Goal: Task Accomplishment & Management: Use online tool/utility

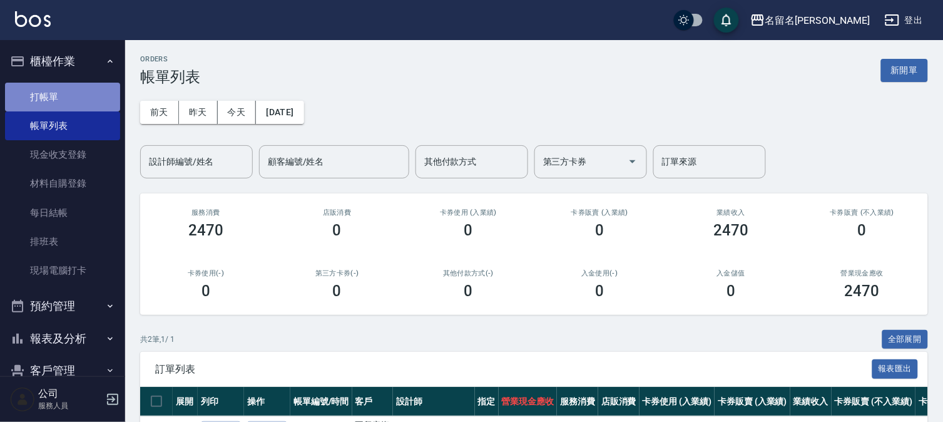
click at [71, 94] on link "打帳單" at bounding box center [62, 97] width 115 height 29
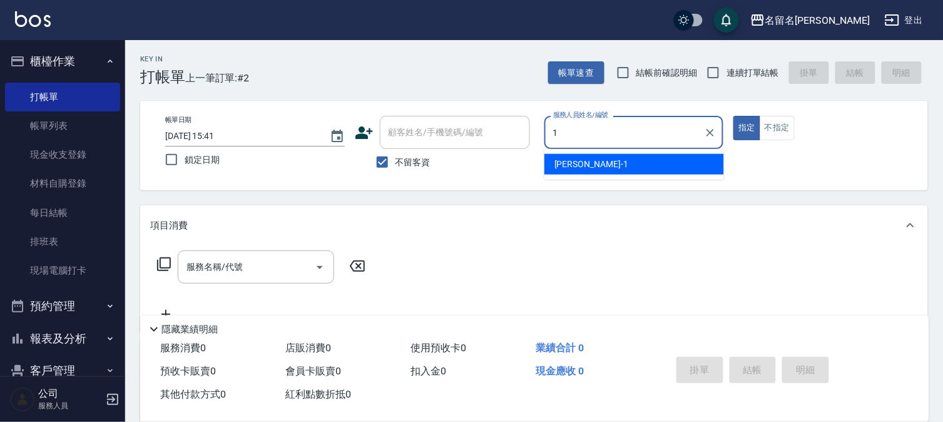
type input "[PERSON_NAME]-1"
type button "true"
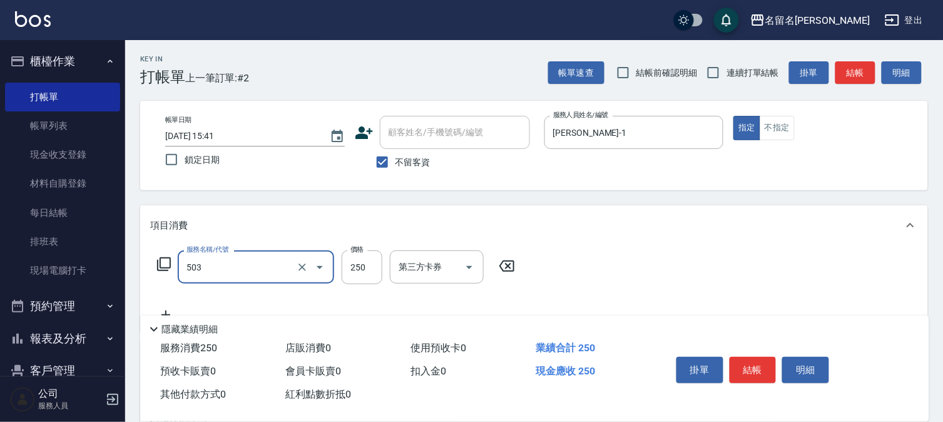
type input "指定洗髮(503)"
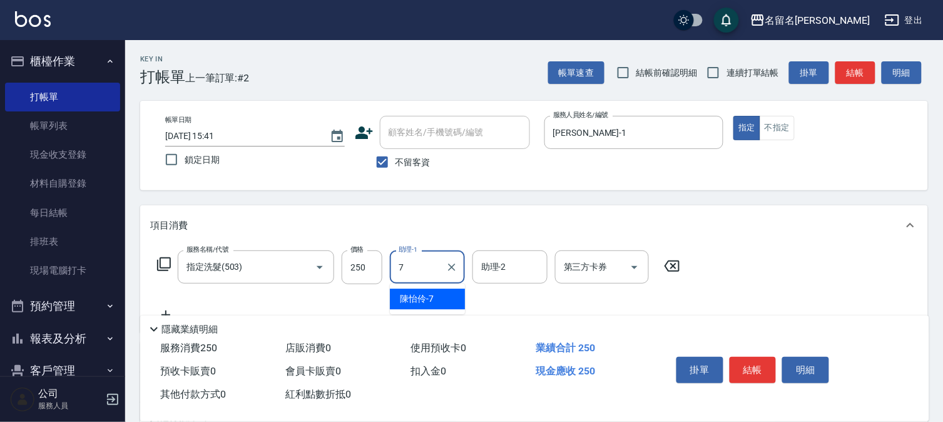
type input "[PERSON_NAME]-7"
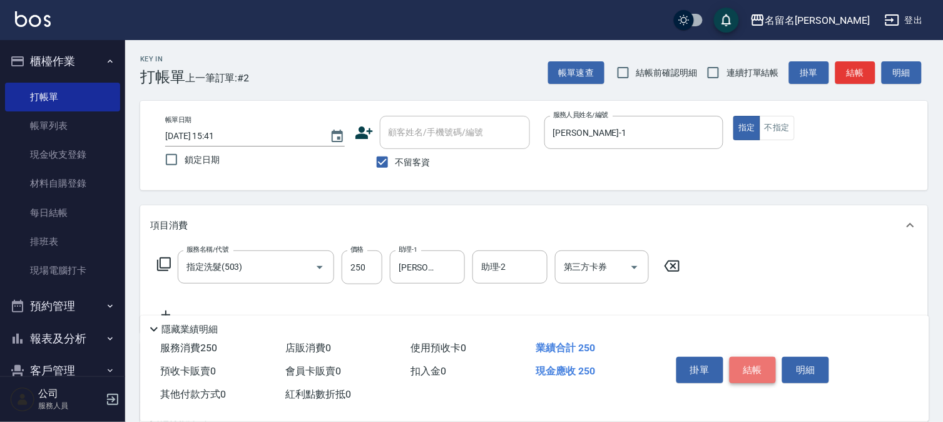
click at [754, 368] on button "結帳" at bounding box center [753, 370] width 47 height 26
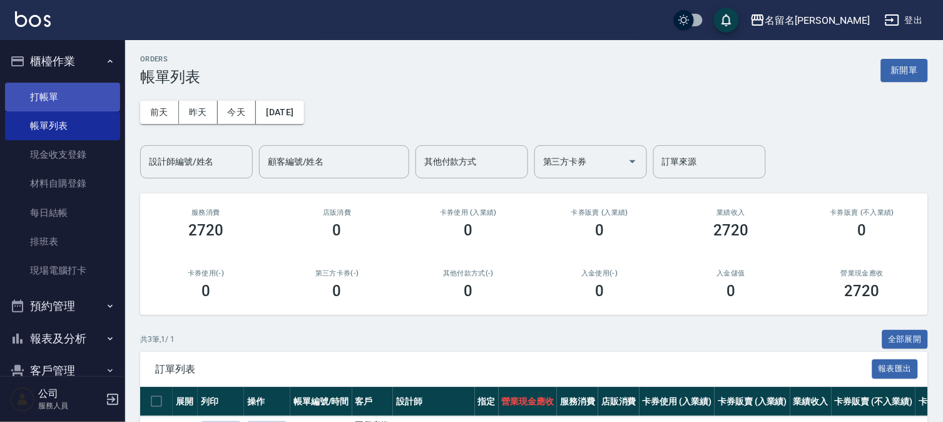
click at [76, 88] on link "打帳單" at bounding box center [62, 97] width 115 height 29
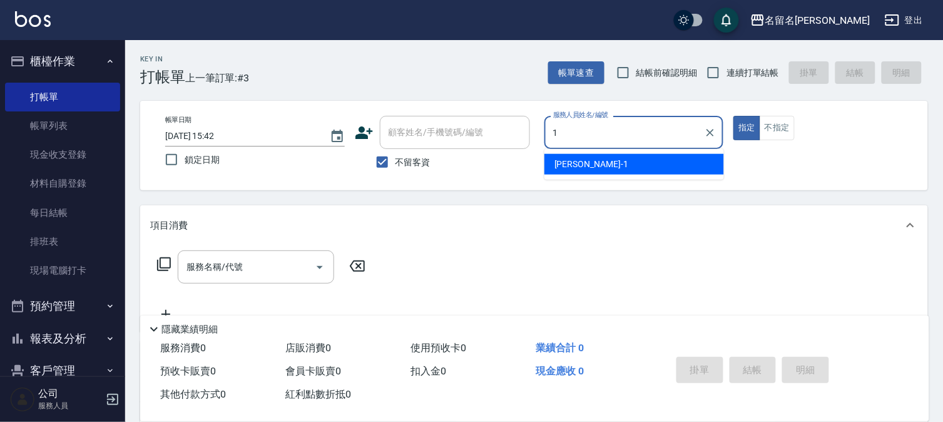
type input "[PERSON_NAME]-1"
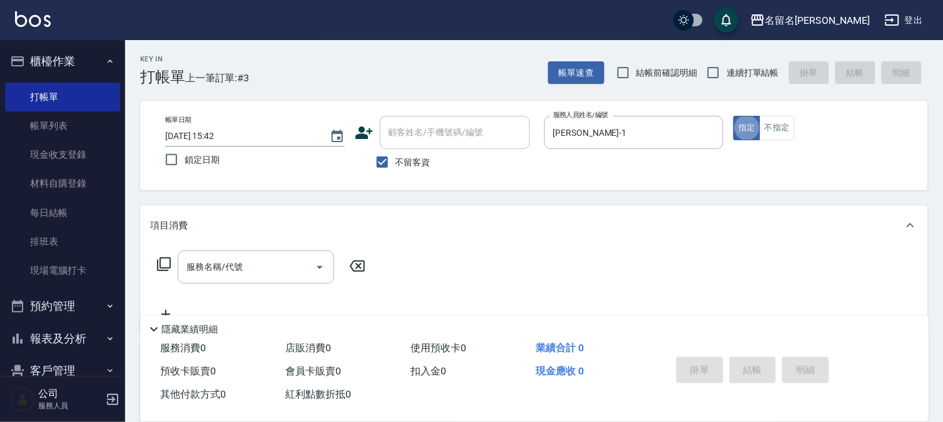
type button "true"
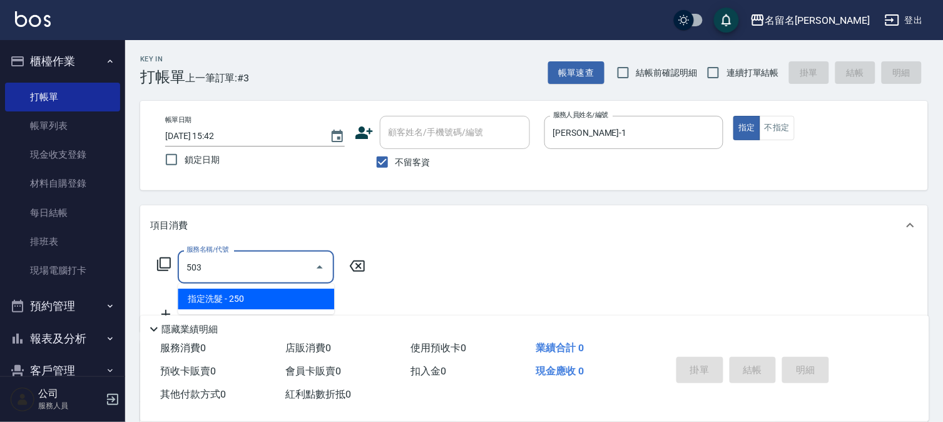
type input "指定洗髮(503)"
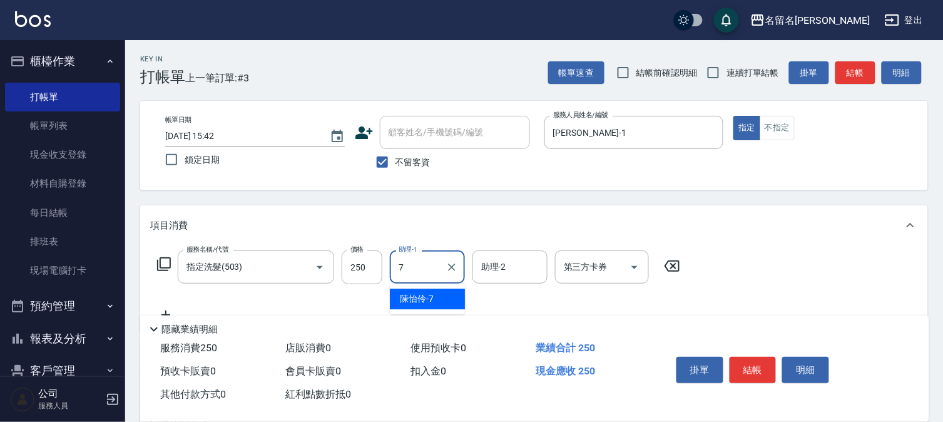
click at [449, 292] on div "[PERSON_NAME]-7" at bounding box center [427, 299] width 75 height 21
type input "[PERSON_NAME]-7"
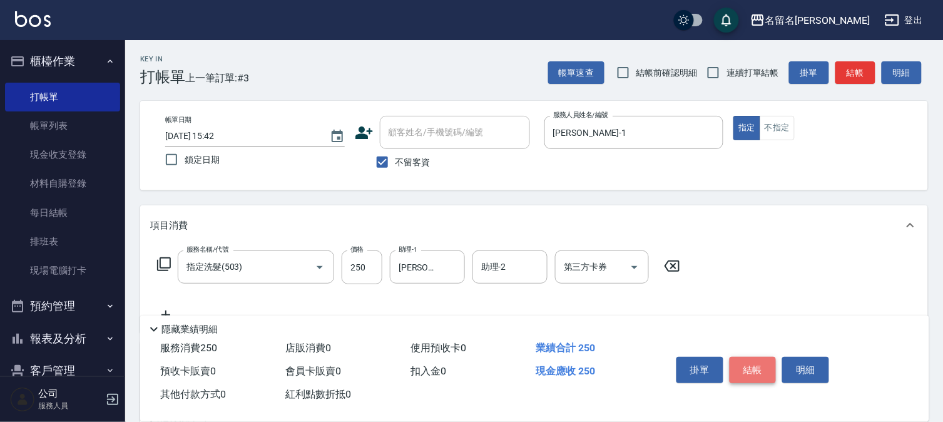
click at [758, 364] on button "結帳" at bounding box center [753, 370] width 47 height 26
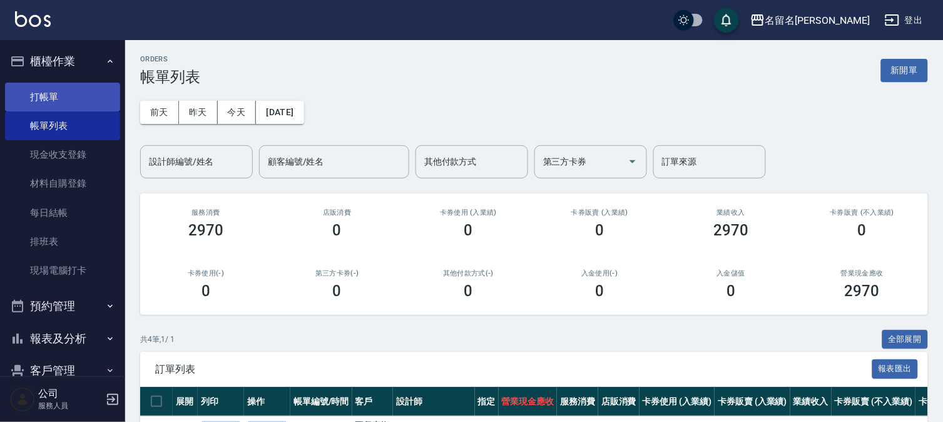
click at [100, 97] on link "打帳單" at bounding box center [62, 97] width 115 height 29
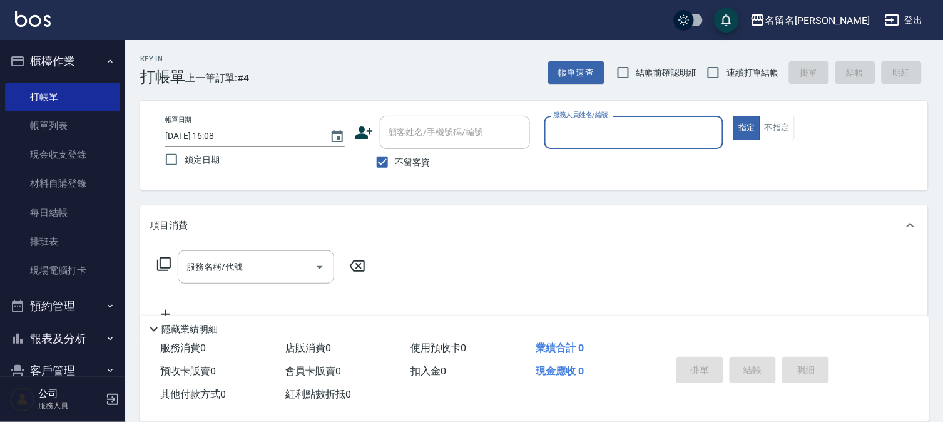
click at [578, 135] on input "服務人員姓名/編號" at bounding box center [634, 132] width 168 height 22
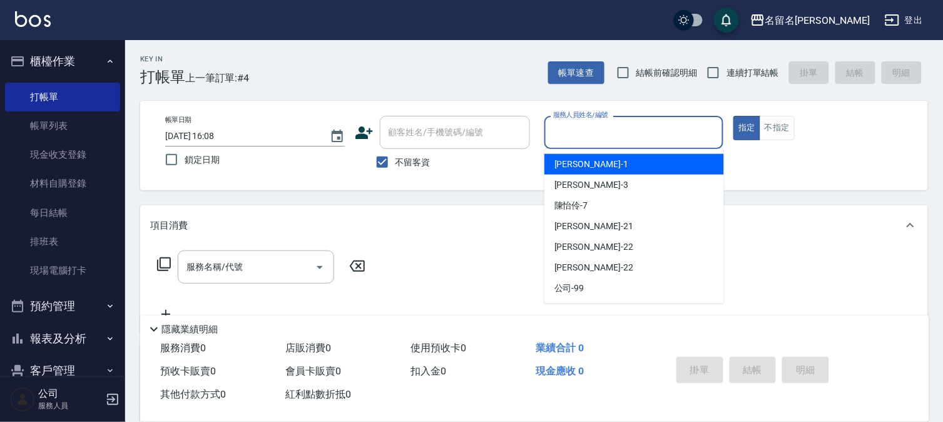
click at [567, 160] on span "[PERSON_NAME]-1" at bounding box center [591, 164] width 74 height 13
type input "[PERSON_NAME]-1"
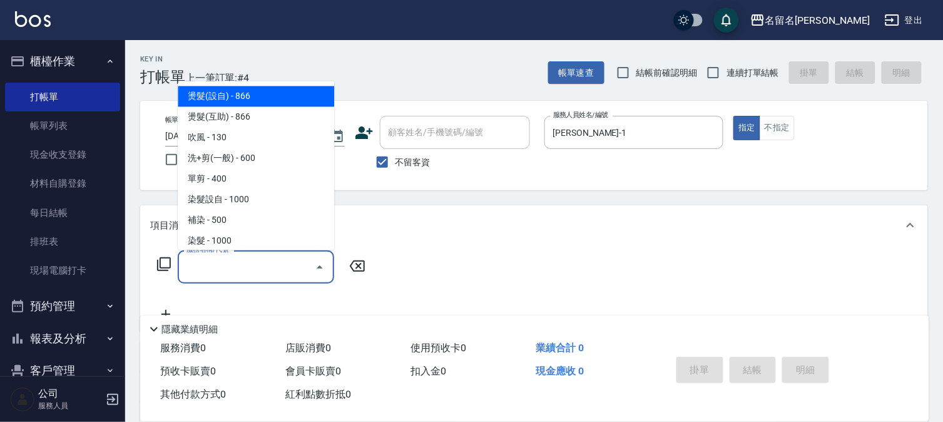
click at [186, 267] on input "服務名稱/代號" at bounding box center [246, 267] width 126 height 22
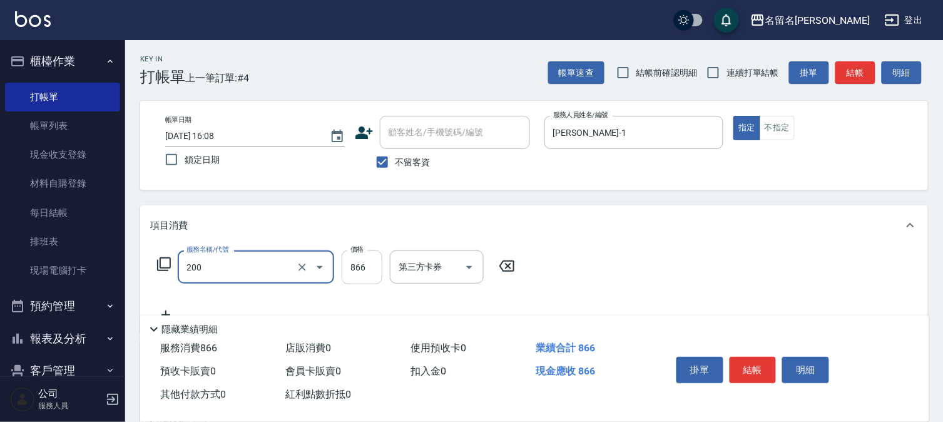
type input "燙髮(設自)(200)"
click at [359, 270] on input "866" at bounding box center [362, 267] width 41 height 34
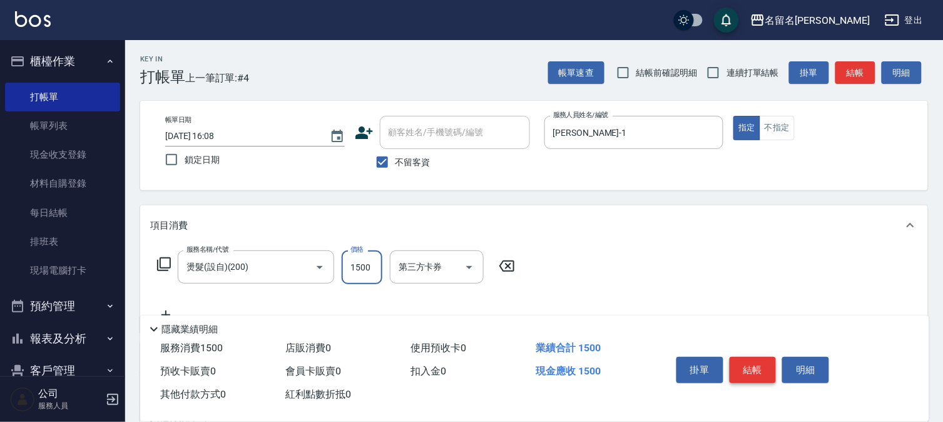
type input "1500"
drag, startPoint x: 738, startPoint y: 360, endPoint x: 731, endPoint y: 362, distance: 7.6
click at [737, 361] on button "結帳" at bounding box center [753, 370] width 47 height 26
